Goal: Transaction & Acquisition: Book appointment/travel/reservation

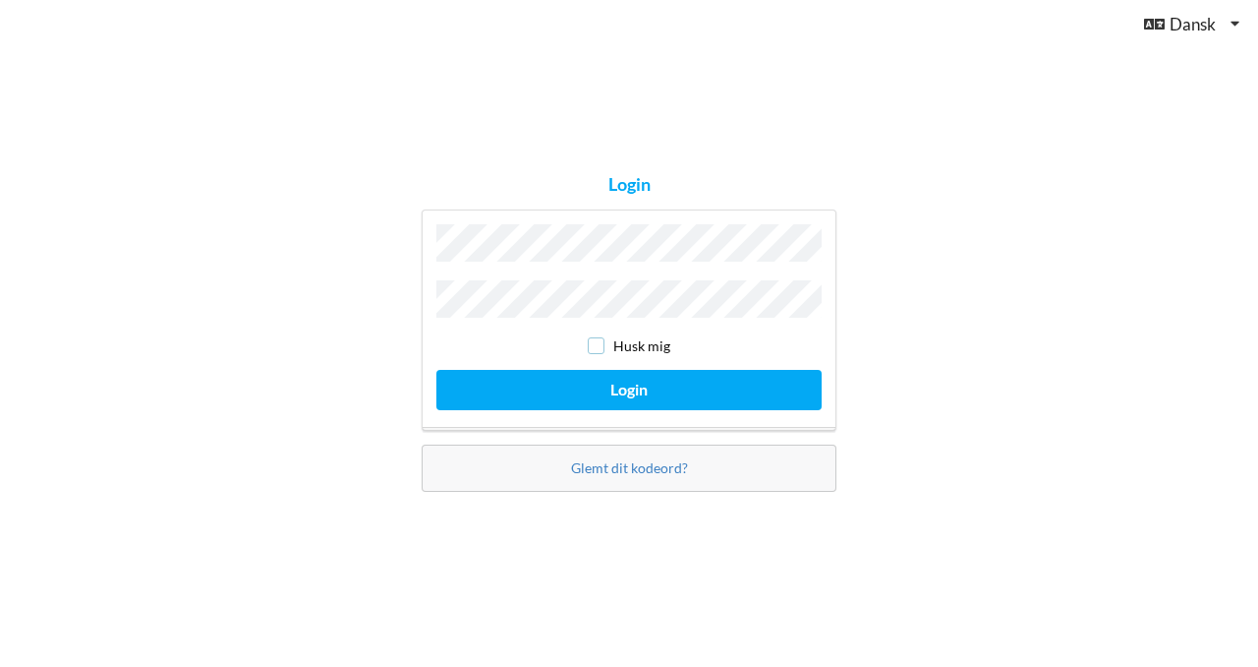
click at [601, 342] on input "checkbox" at bounding box center [596, 345] width 17 height 17
checkbox input "true"
click at [604, 358] on div "Husk mig Login" at bounding box center [629, 319] width 415 height 221
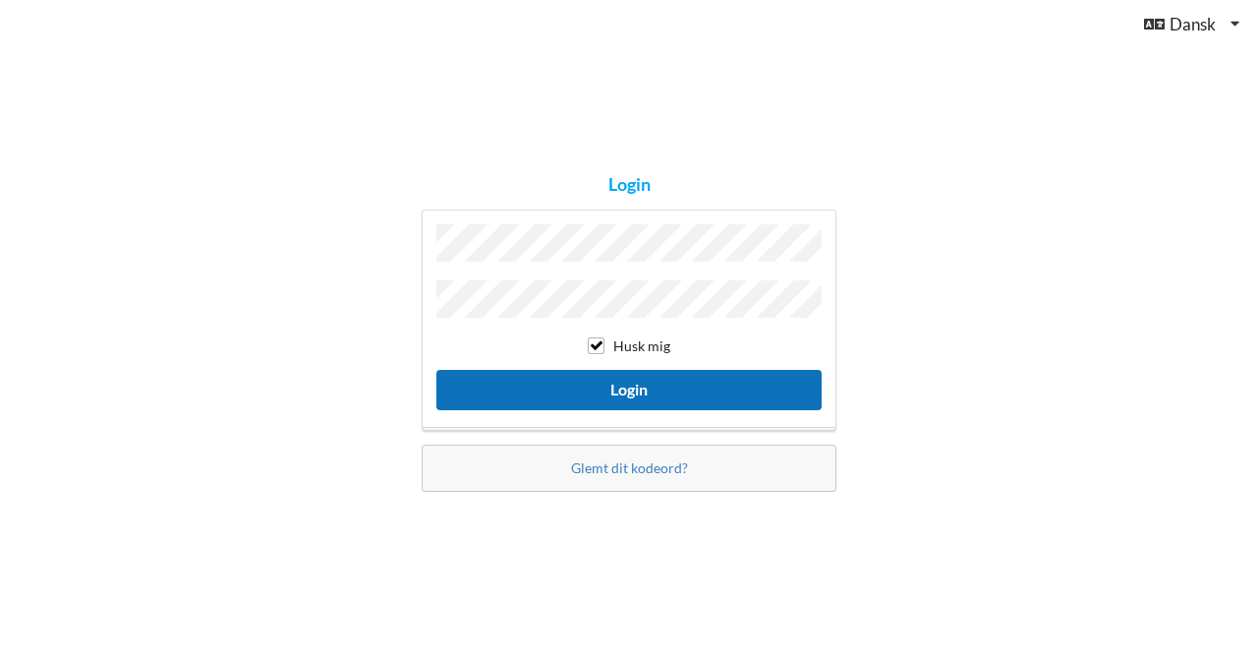
click at [608, 384] on button "Login" at bounding box center [629, 390] width 385 height 40
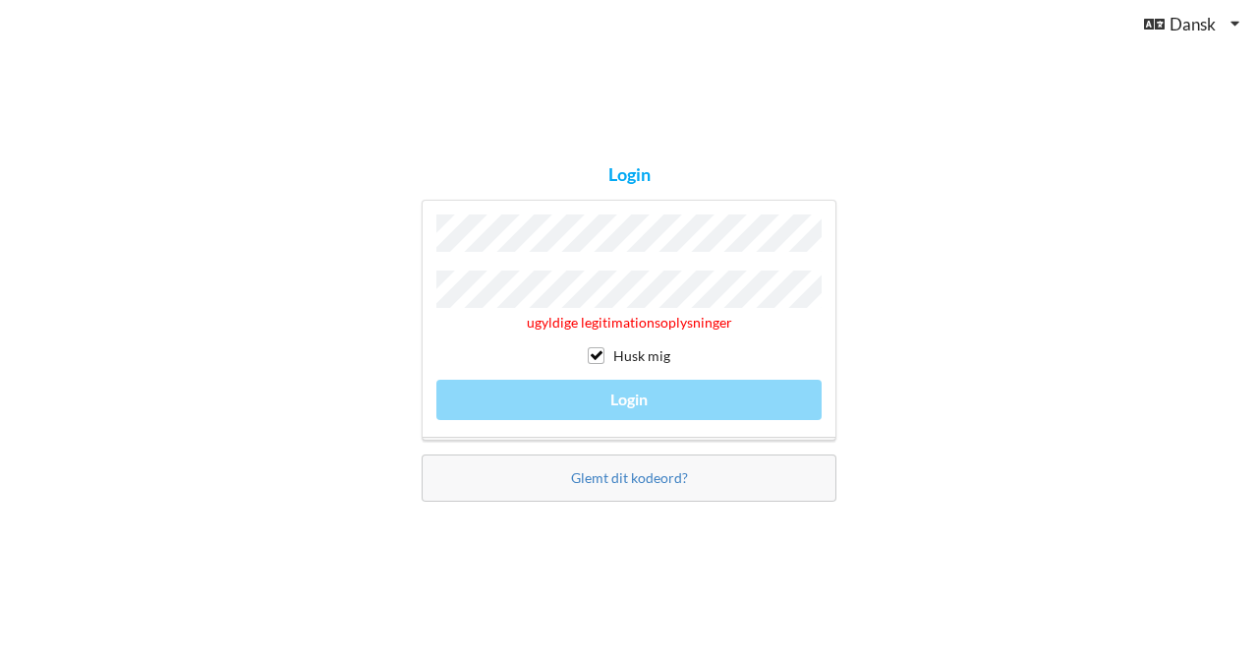
click at [404, 297] on div "Login ugyldige legitimationsoplysninger Husk mig Login Glemt dit kodeord?" at bounding box center [629, 333] width 1258 height 667
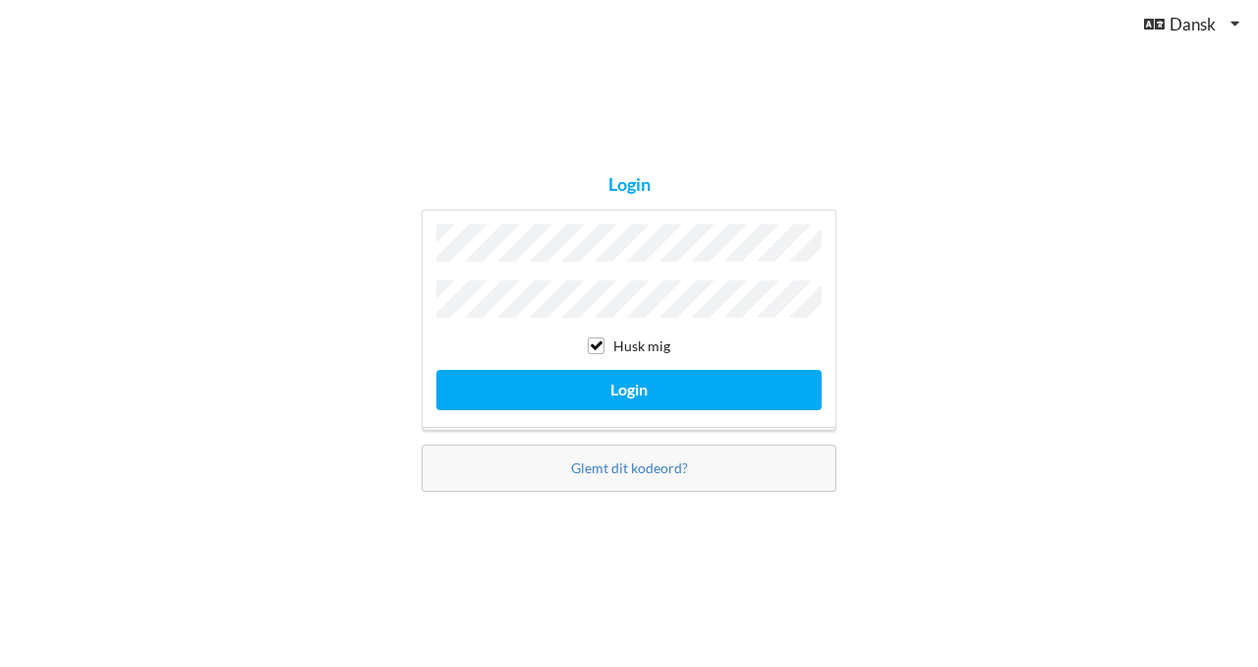
click at [437, 370] on button "Login" at bounding box center [629, 390] width 385 height 40
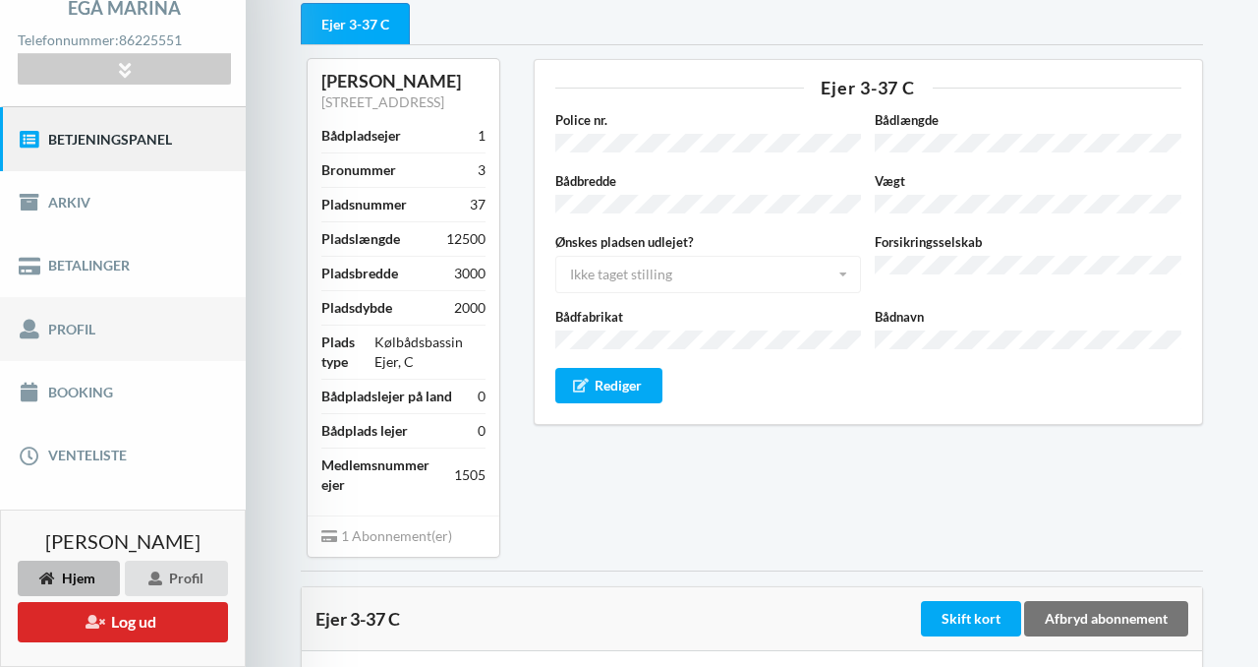
scroll to position [143, 0]
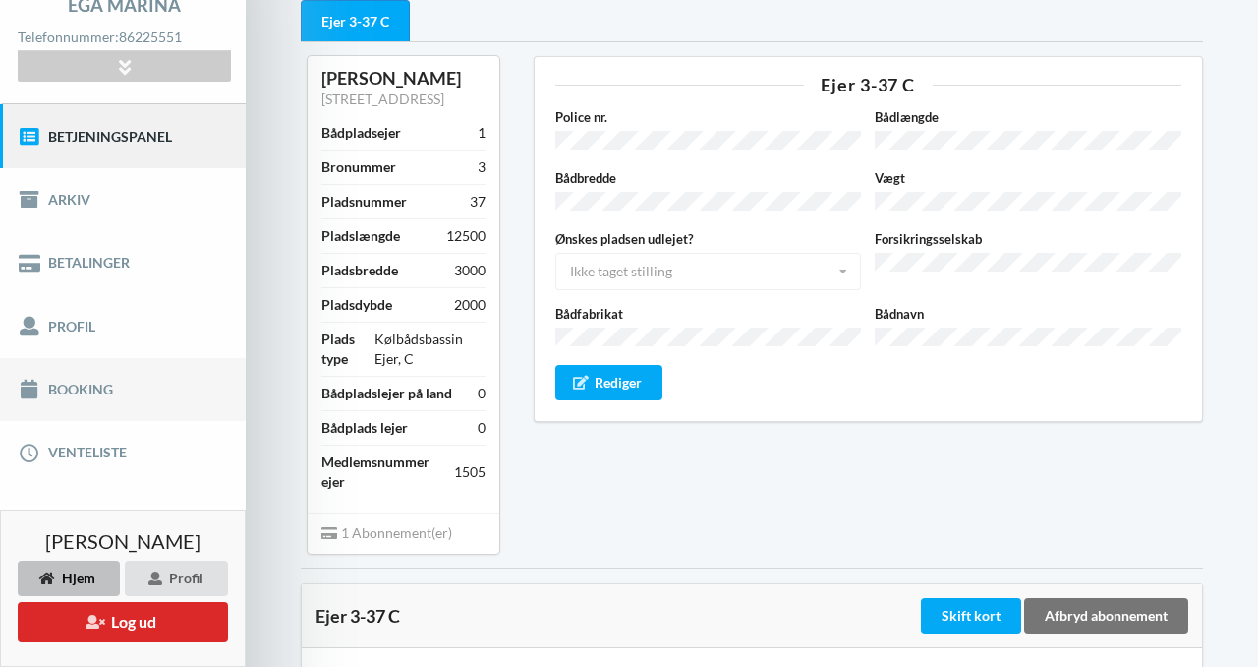
click at [132, 398] on link "Booking" at bounding box center [123, 389] width 246 height 63
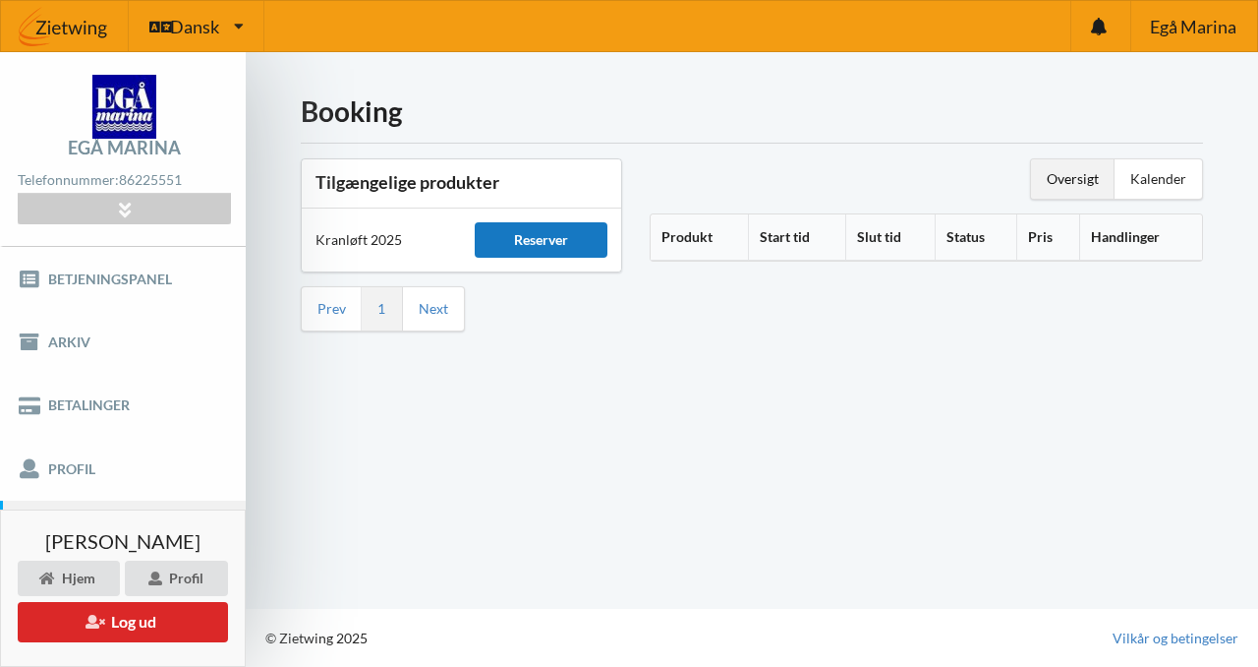
click at [534, 241] on div "Reserver" at bounding box center [541, 239] width 132 height 35
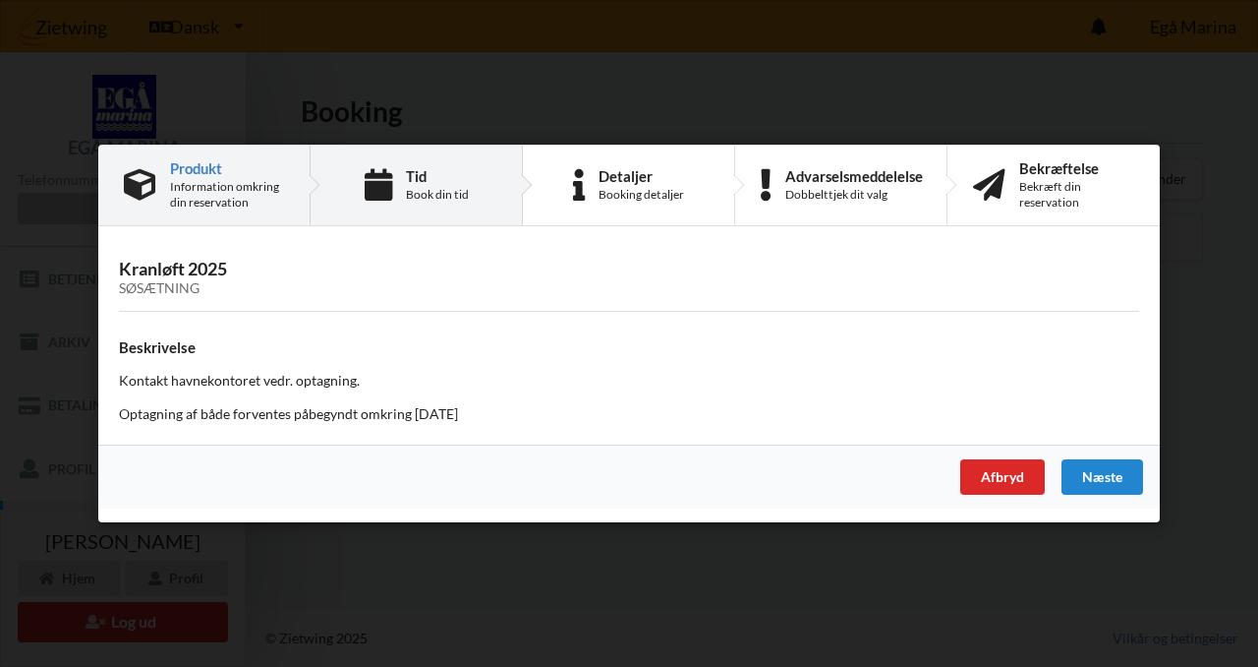
click at [448, 204] on div "Tid Book din tid" at bounding box center [417, 186] width 212 height 80
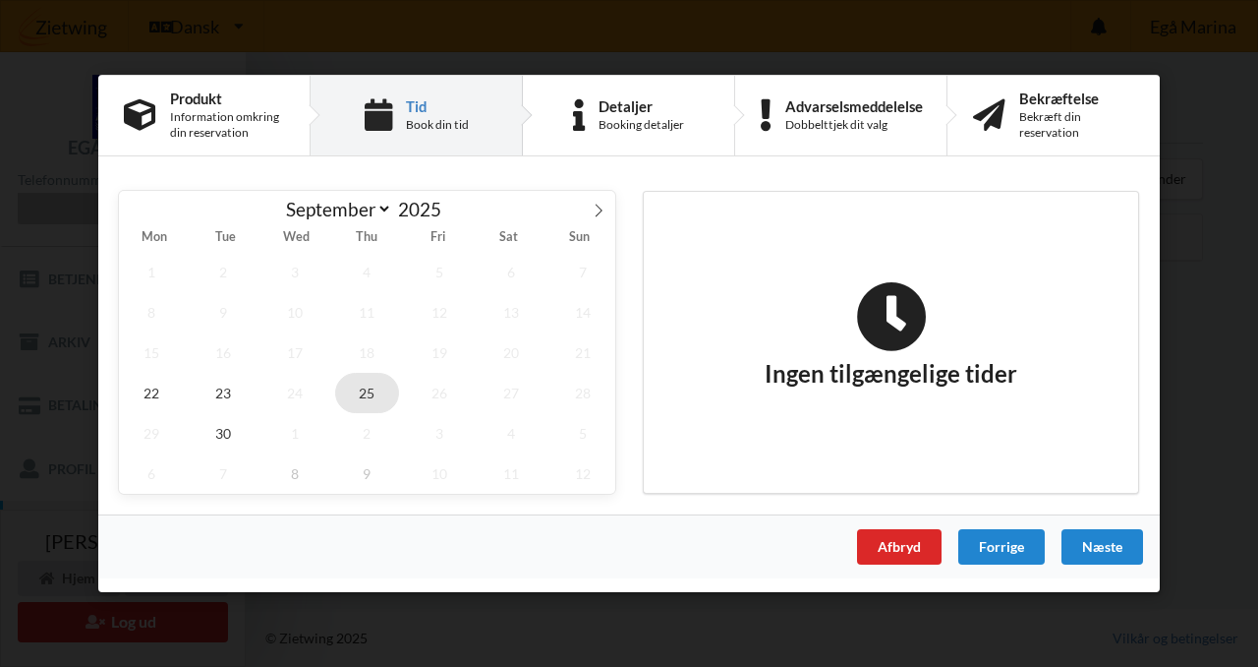
click at [373, 388] on span "25" at bounding box center [367, 393] width 65 height 40
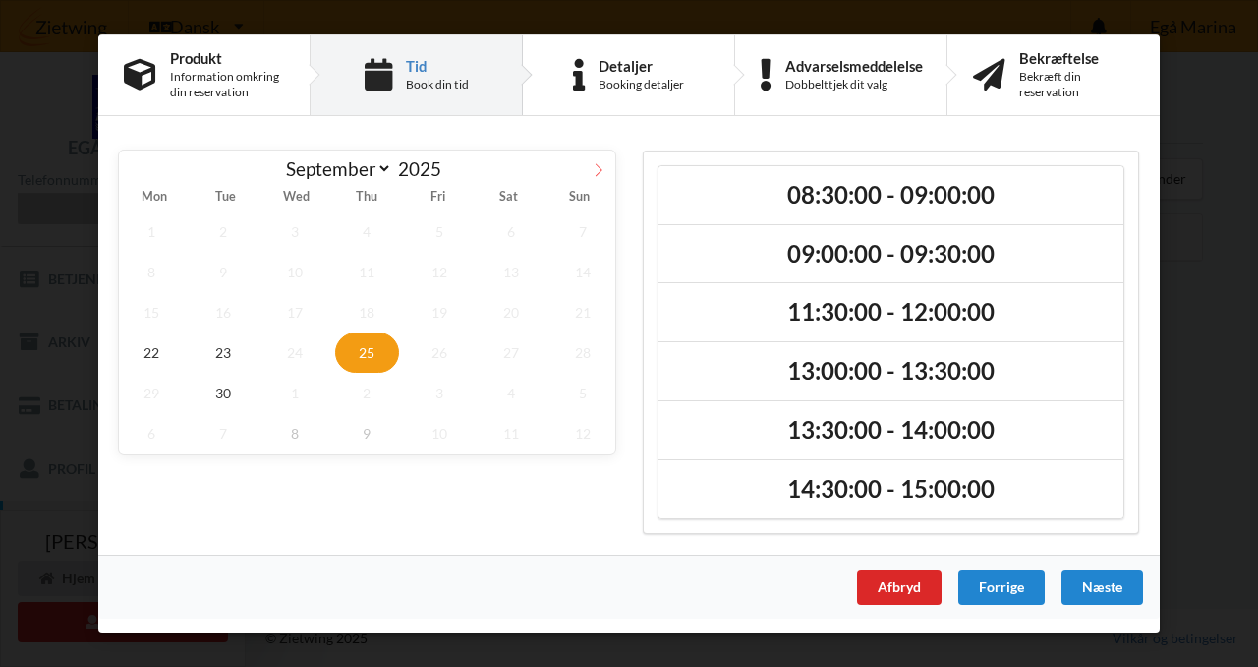
click at [600, 173] on icon at bounding box center [599, 170] width 14 height 14
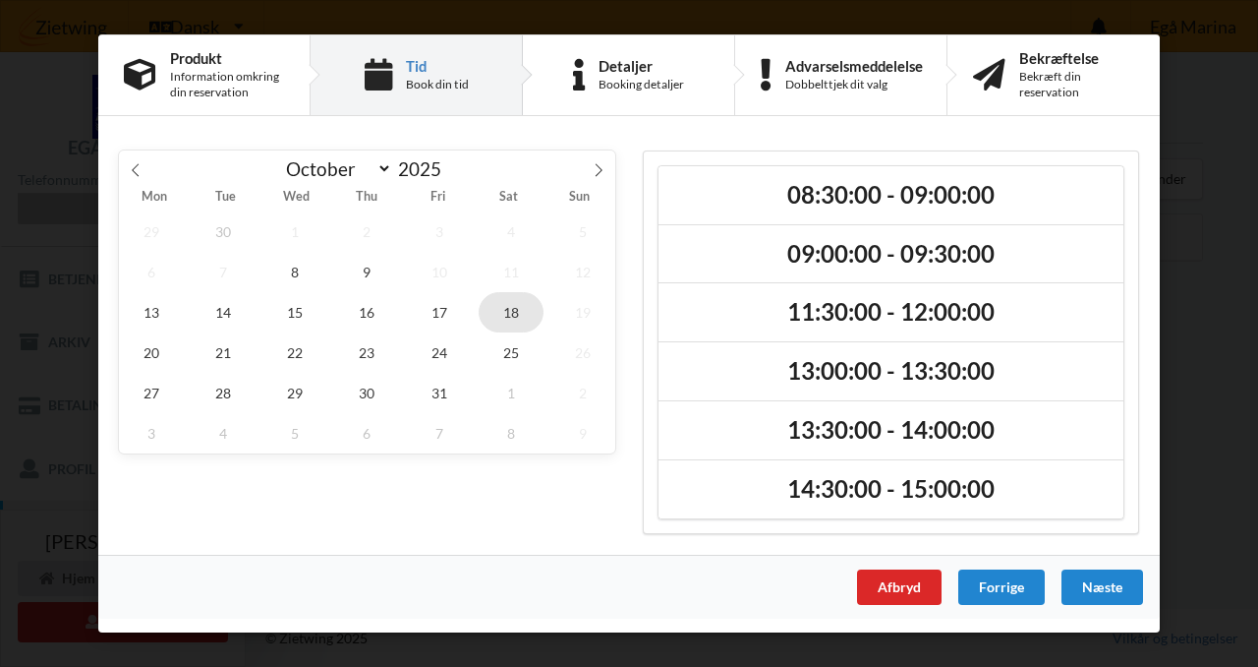
click at [497, 321] on span "18" at bounding box center [511, 312] width 65 height 40
click at [437, 305] on span "17" at bounding box center [439, 312] width 65 height 40
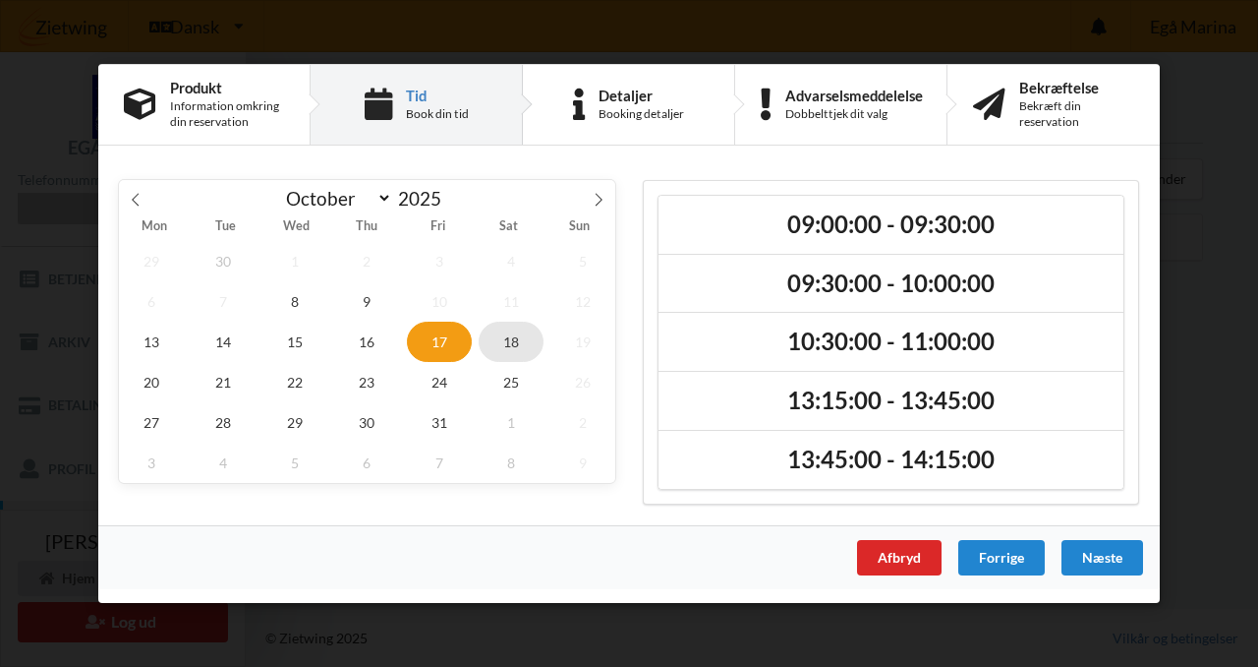
click at [518, 347] on span "18" at bounding box center [511, 341] width 65 height 40
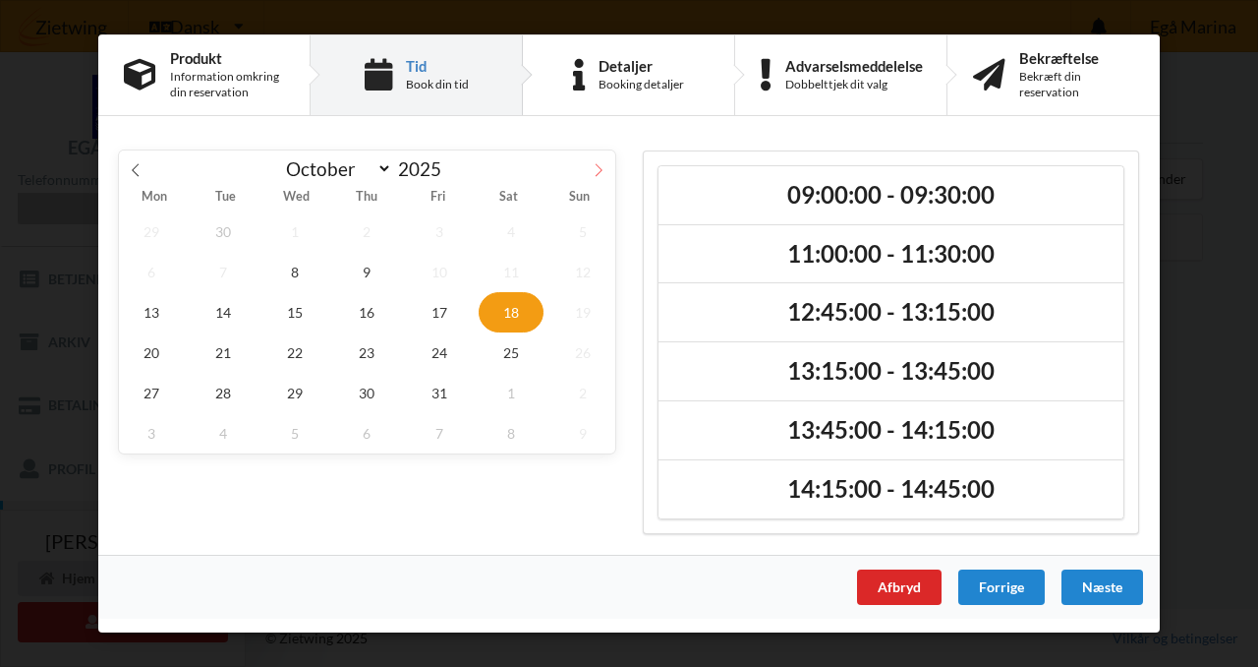
click at [601, 164] on icon at bounding box center [599, 170] width 14 height 14
click at [601, 176] on icon at bounding box center [599, 170] width 14 height 14
select select "11"
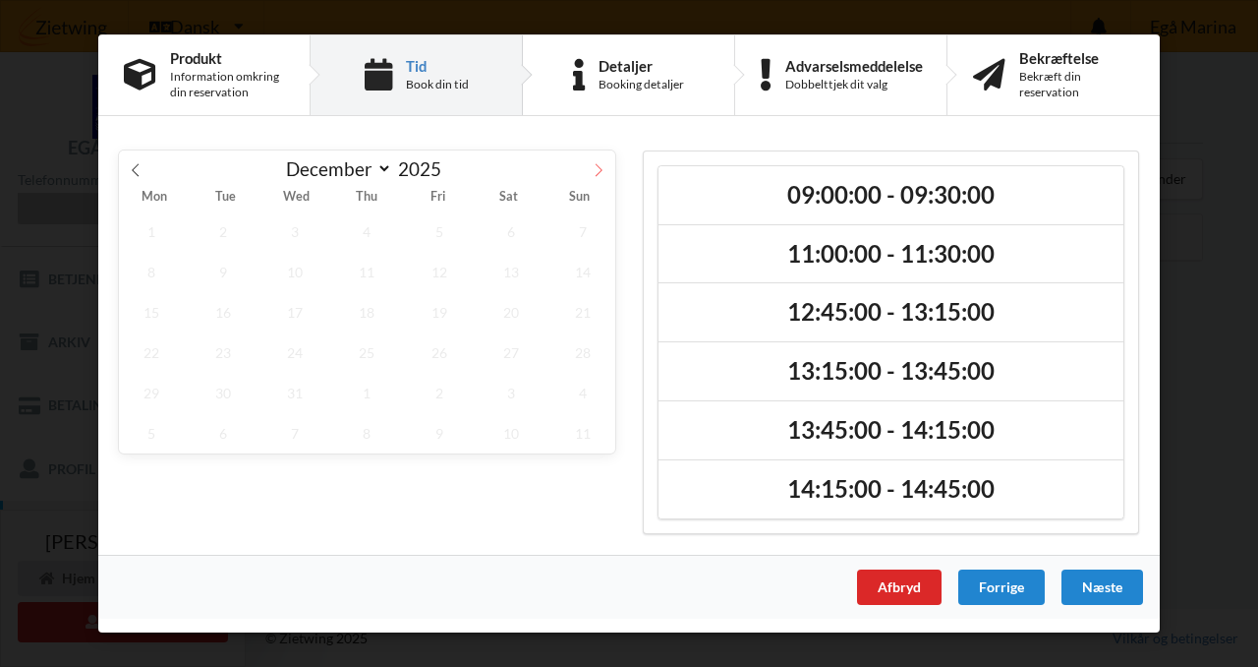
click at [601, 176] on icon at bounding box center [599, 170] width 14 height 14
type input "2026"
select select "0"
click at [143, 165] on span at bounding box center [135, 166] width 33 height 33
type input "2025"
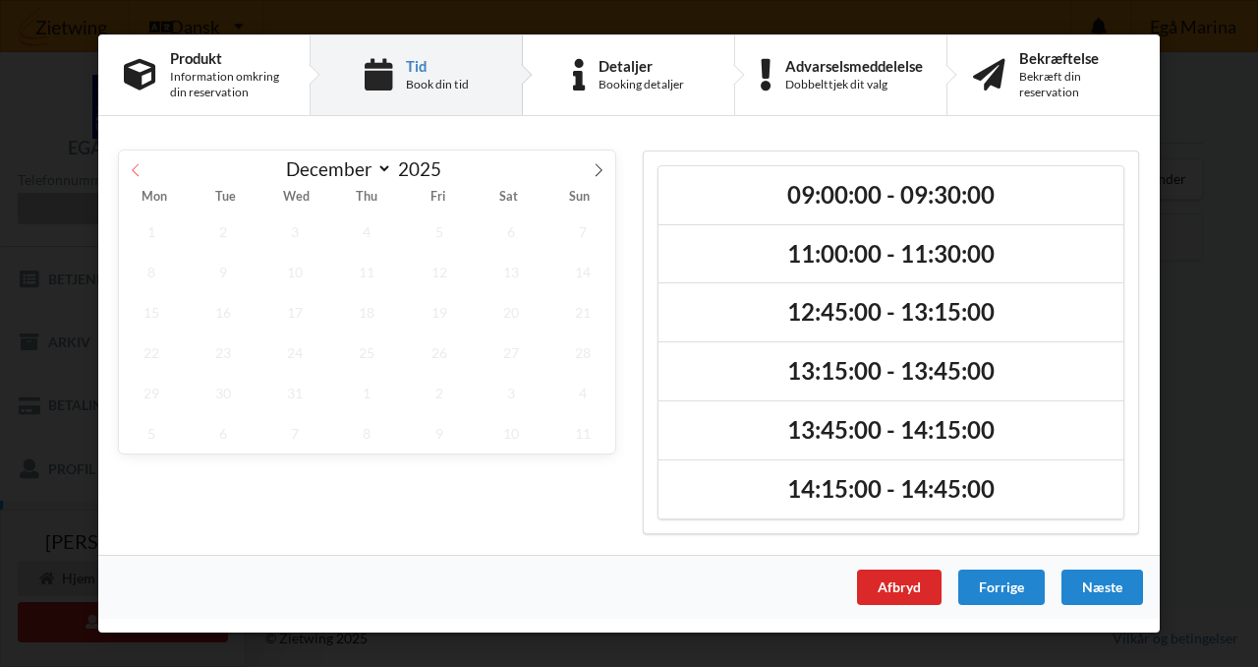
click at [143, 165] on span at bounding box center [135, 166] width 33 height 33
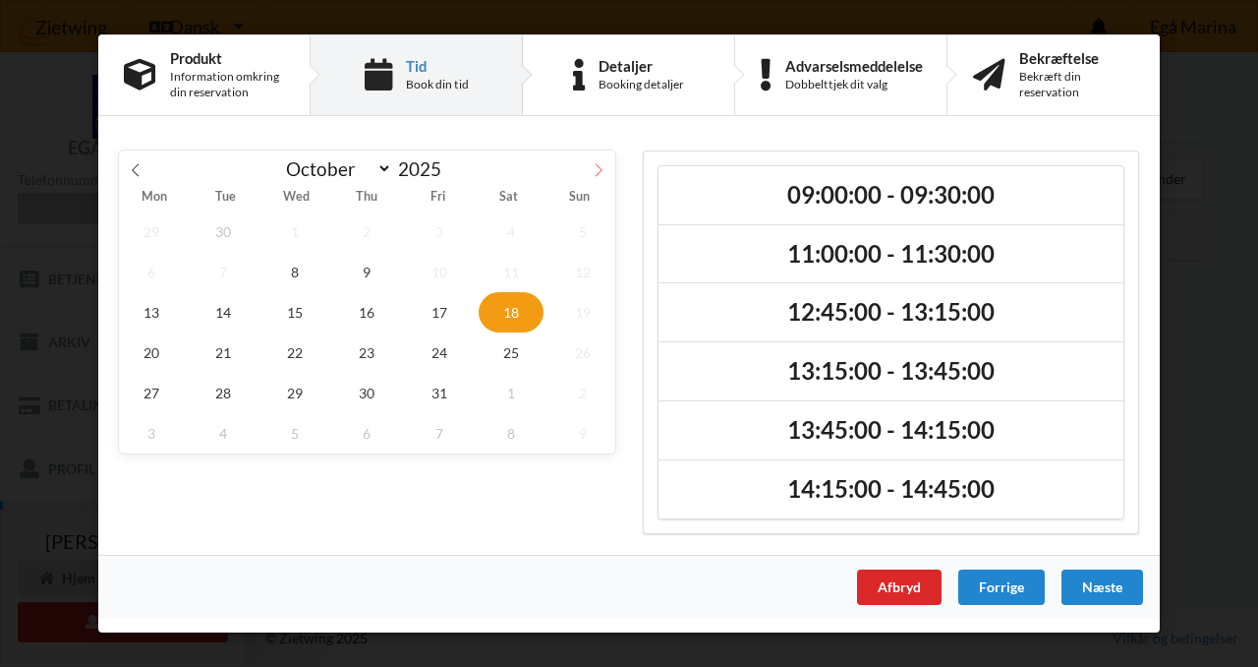
click at [603, 173] on icon at bounding box center [599, 170] width 14 height 14
click at [518, 257] on span "8" at bounding box center [511, 272] width 65 height 40
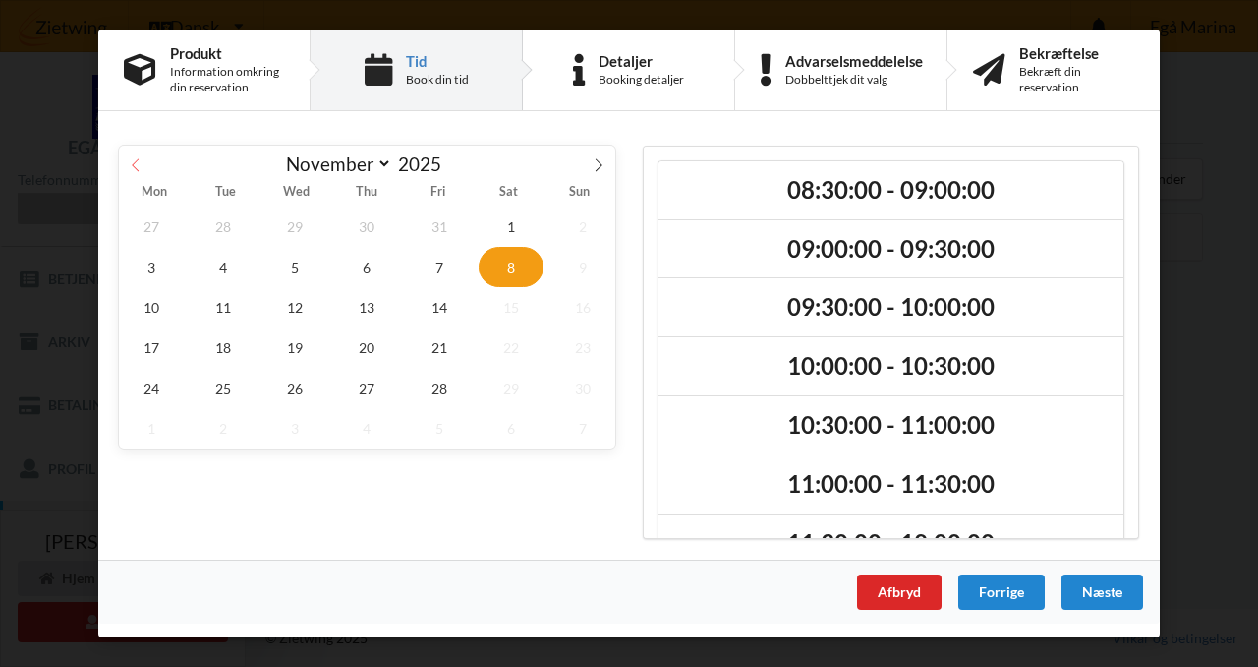
click at [146, 168] on span at bounding box center [135, 162] width 33 height 33
select select "9"
click at [1245, 282] on div "Handelsbetingelser Ved at benytte dig af Virksomhedens juridiske navn services …" at bounding box center [629, 333] width 1258 height 667
